Goal: Check status

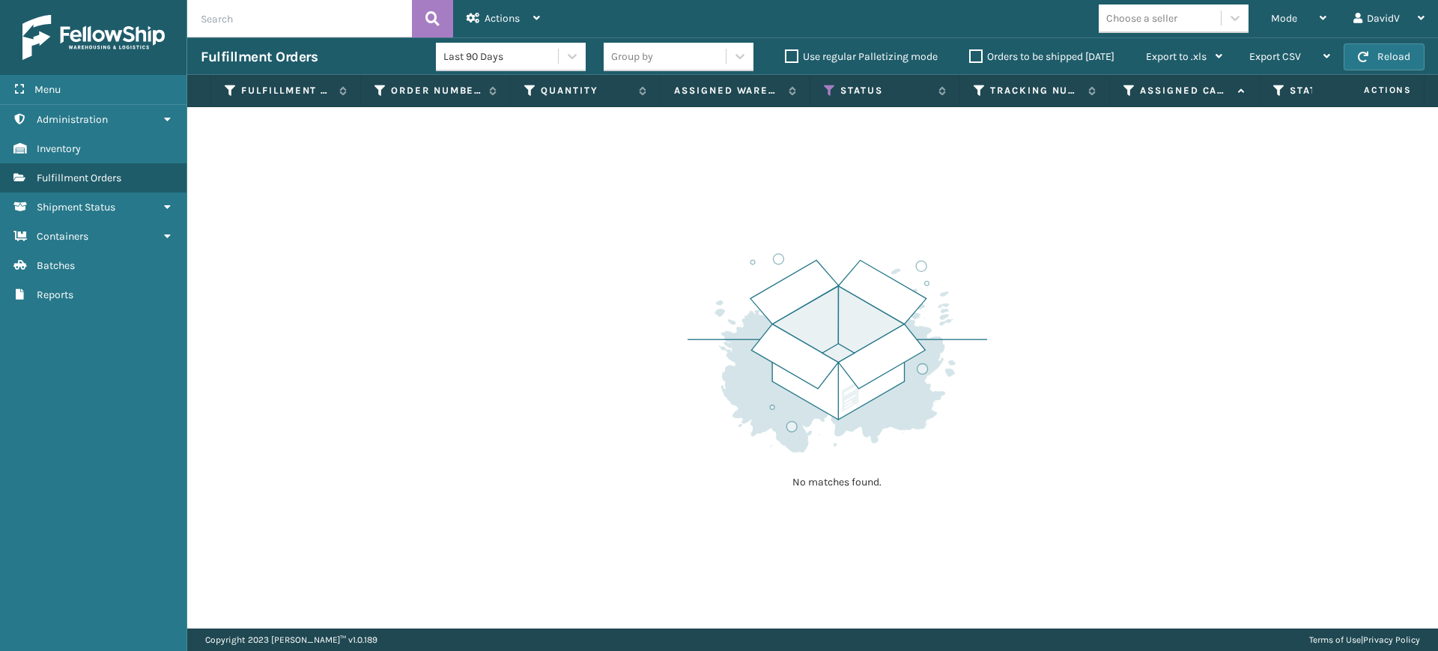
click at [975, 51] on label "Orders to be shipped [DATE]" at bounding box center [1041, 56] width 145 height 13
click at [970, 51] on input "Orders to be shipped [DATE]" at bounding box center [969, 53] width 1 height 10
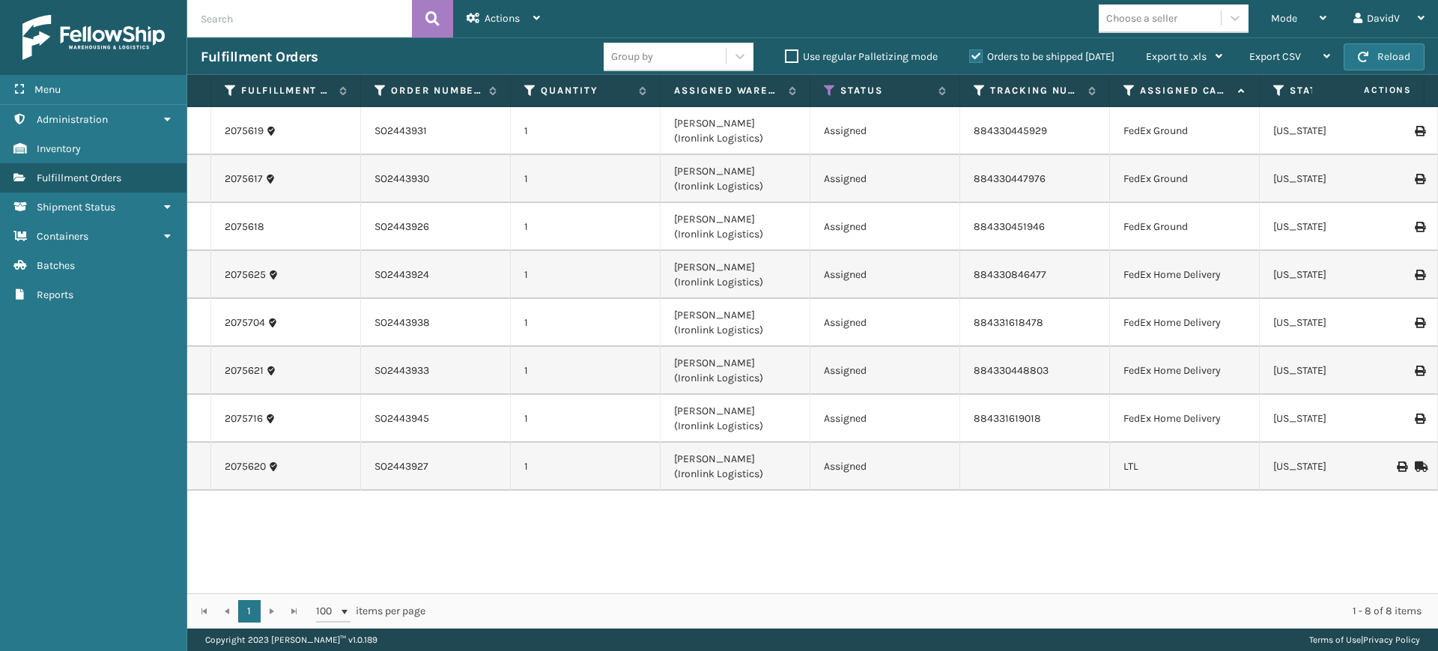
click at [975, 51] on label "Orders to be shipped [DATE]" at bounding box center [1041, 56] width 145 height 13
click at [970, 51] on input "Orders to be shipped [DATE]" at bounding box center [969, 53] width 1 height 10
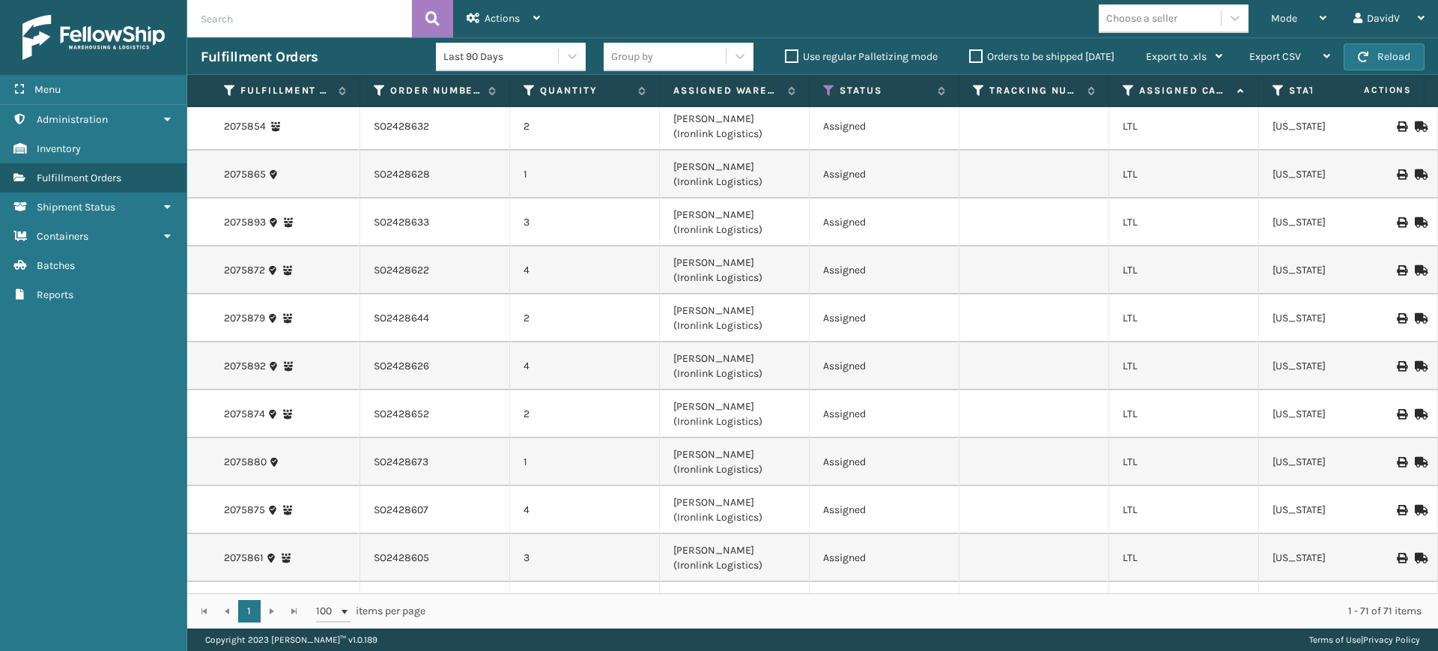
scroll to position [1444, 1]
click at [255, 270] on link "2075872" at bounding box center [244, 268] width 41 height 15
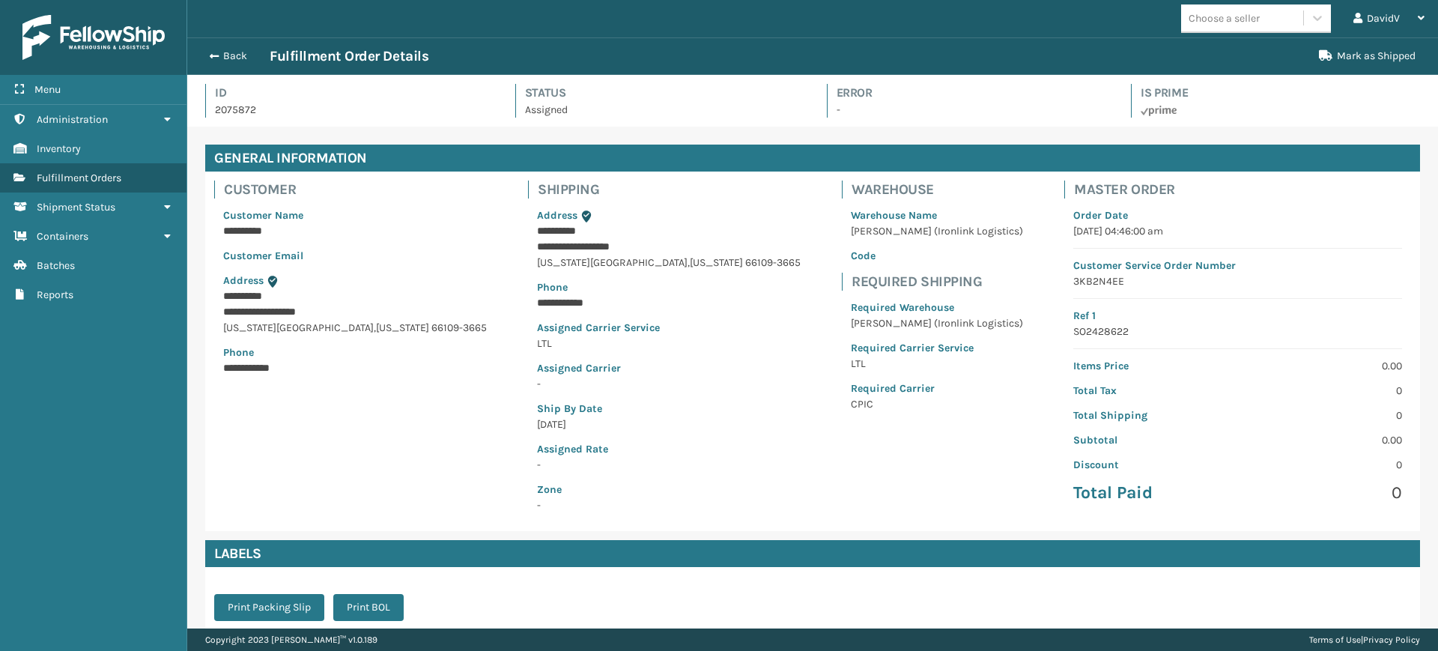
scroll to position [175, 0]
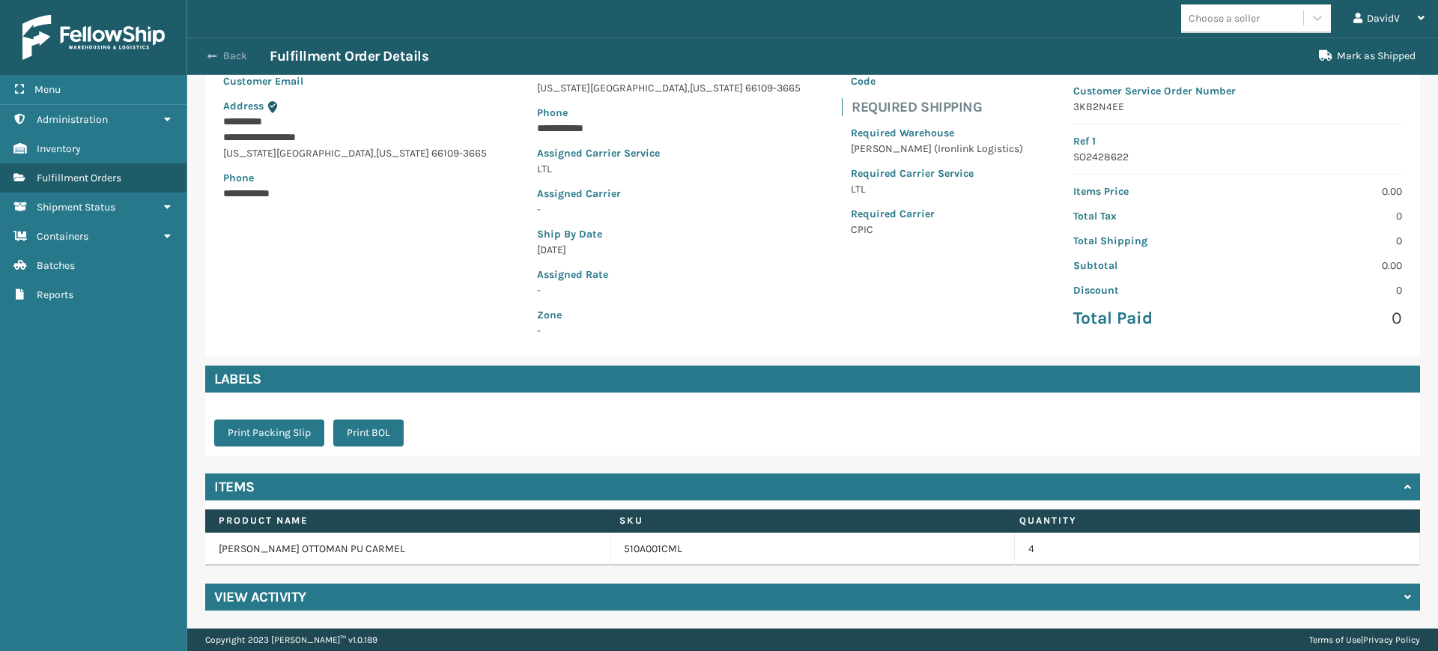
click at [215, 55] on span "button" at bounding box center [212, 56] width 9 height 10
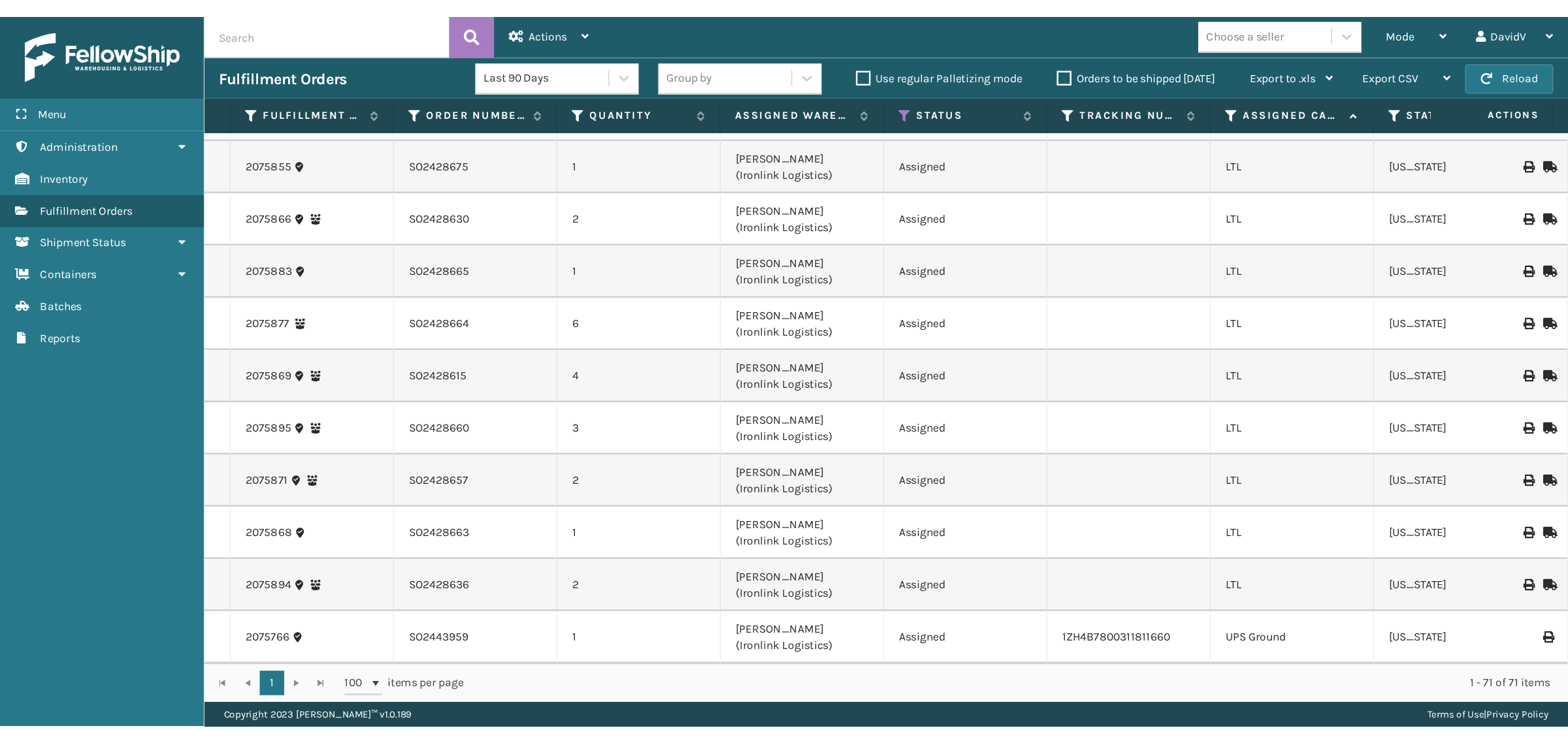
scroll to position [2380, 0]
